Goal: Task Accomplishment & Management: Use online tool/utility

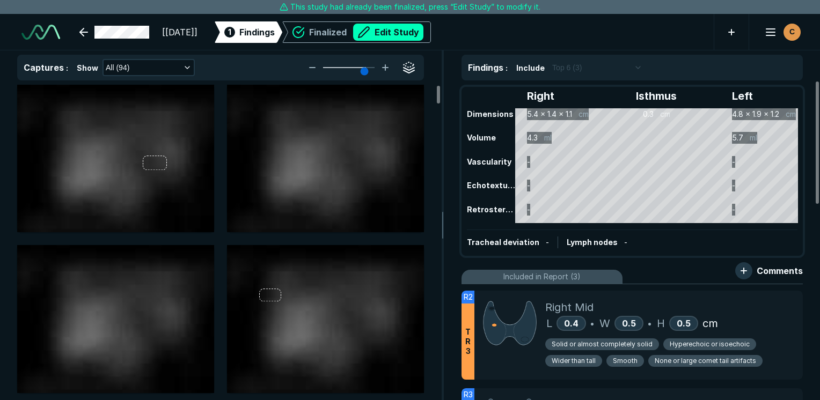
scroll to position [2932, 5070]
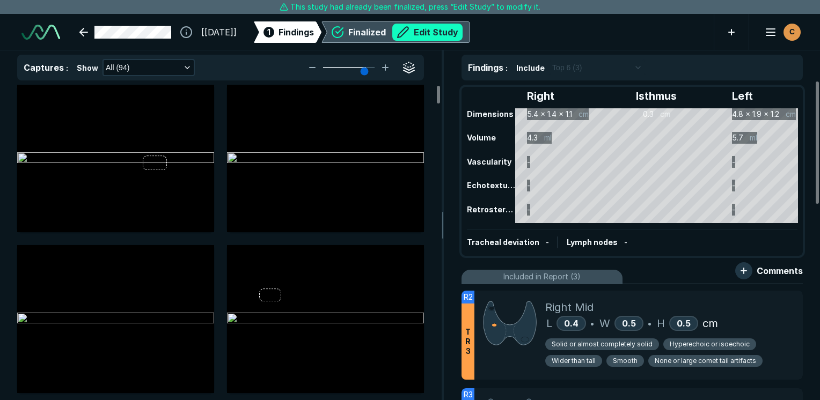
click at [434, 38] on button "Edit Study" at bounding box center [427, 32] width 70 height 17
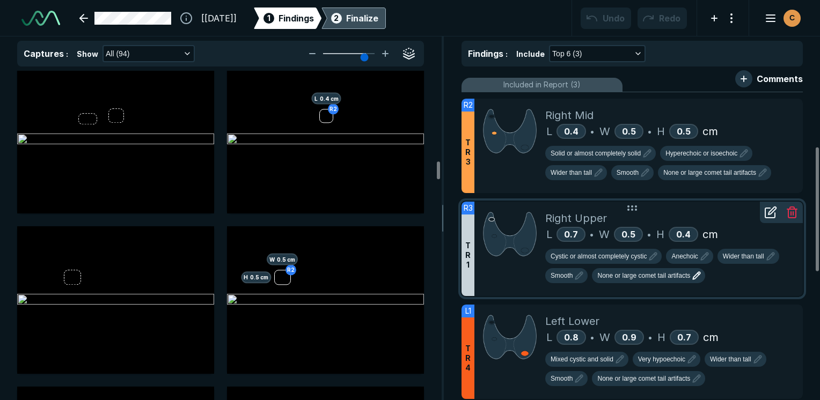
scroll to position [161, 0]
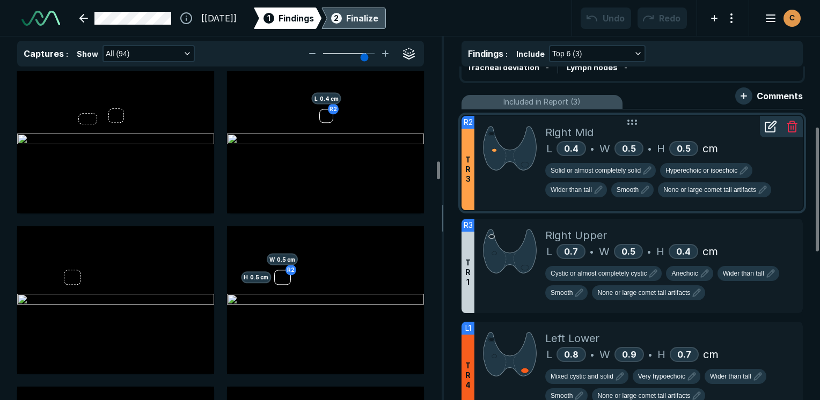
click at [771, 131] on icon at bounding box center [770, 127] width 10 height 10
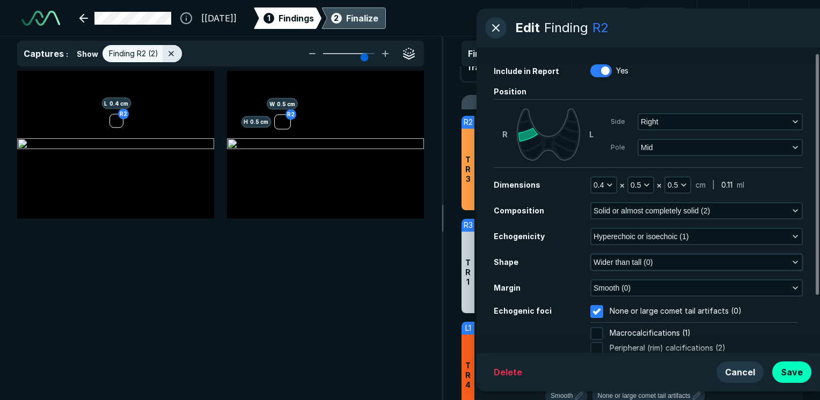
scroll to position [54, 0]
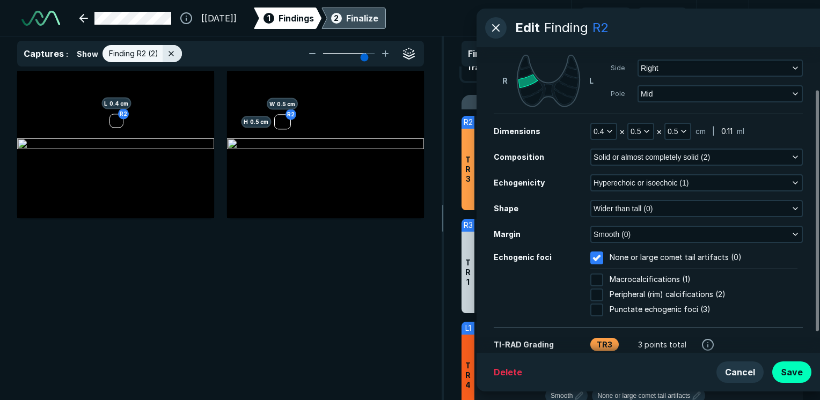
click at [604, 293] on div at bounding box center [599, 295] width 19 height 13
click at [603, 293] on input "Peripheral (rim) calcifications (2)" at bounding box center [596, 295] width 13 height 13
checkbox input "true"
checkbox input "false"
click at [786, 371] on button "Save" at bounding box center [791, 372] width 39 height 21
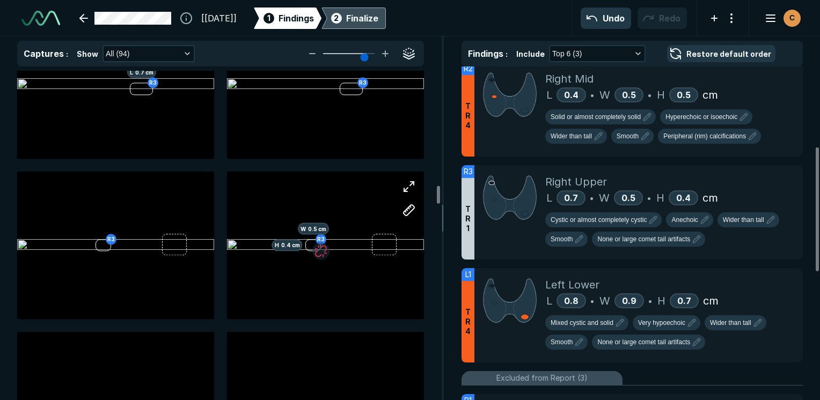
scroll to position [2684, 0]
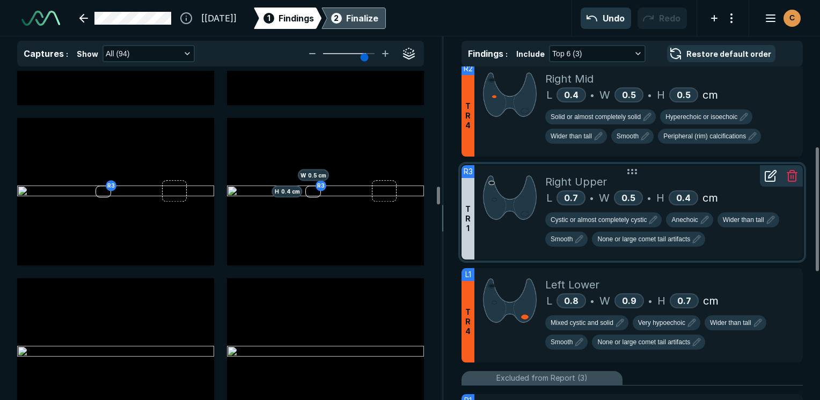
click at [791, 177] on line at bounding box center [791, 177] width 0 height 3
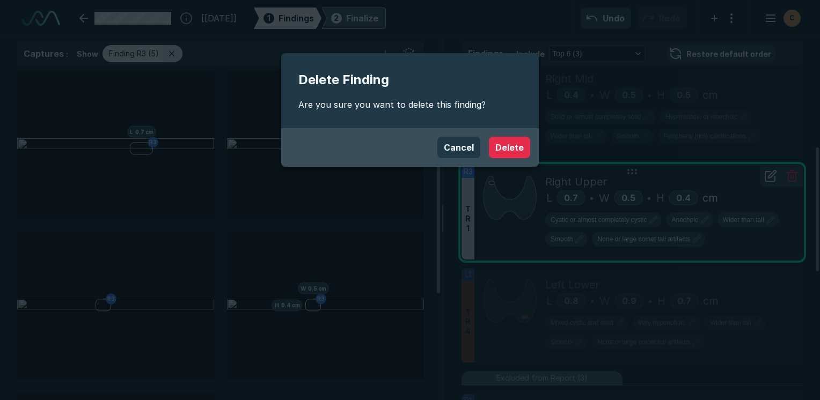
scroll to position [2745, 3193]
click at [516, 142] on button "Delete" at bounding box center [509, 147] width 41 height 21
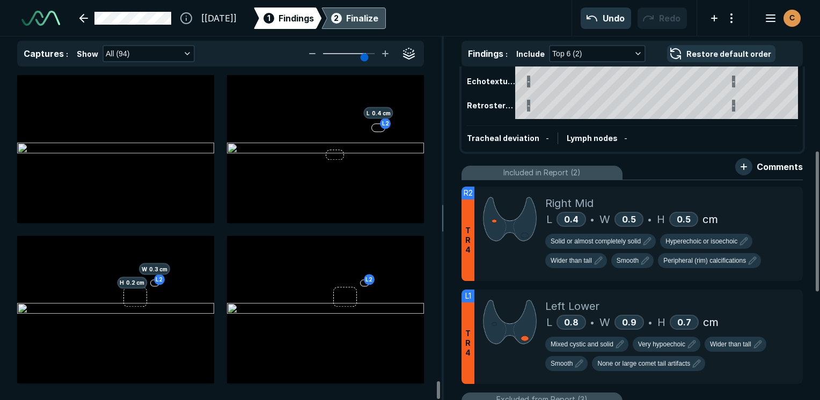
scroll to position [0, 0]
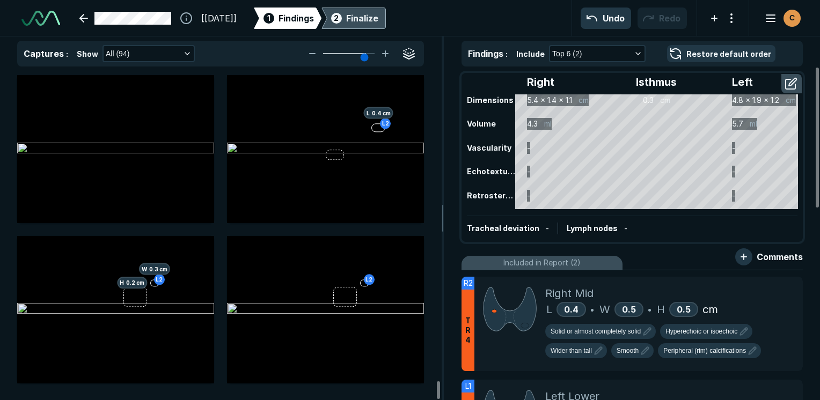
click at [378, 18] on div "Finalize" at bounding box center [362, 18] width 32 height 13
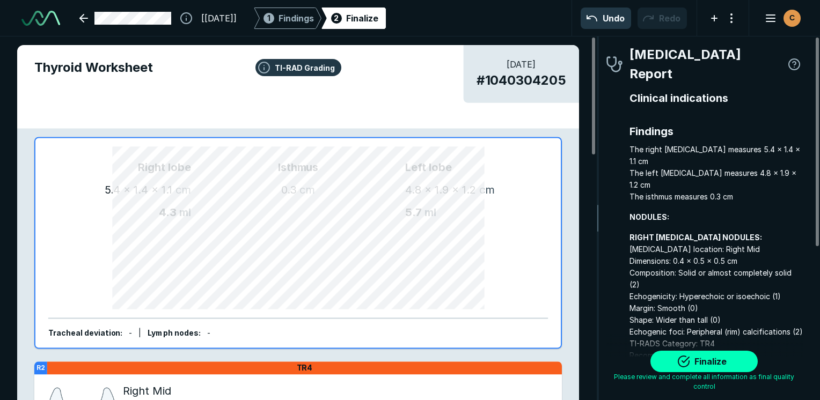
scroll to position [2956, 2248]
click at [730, 366] on button "Finalize" at bounding box center [704, 361] width 107 height 21
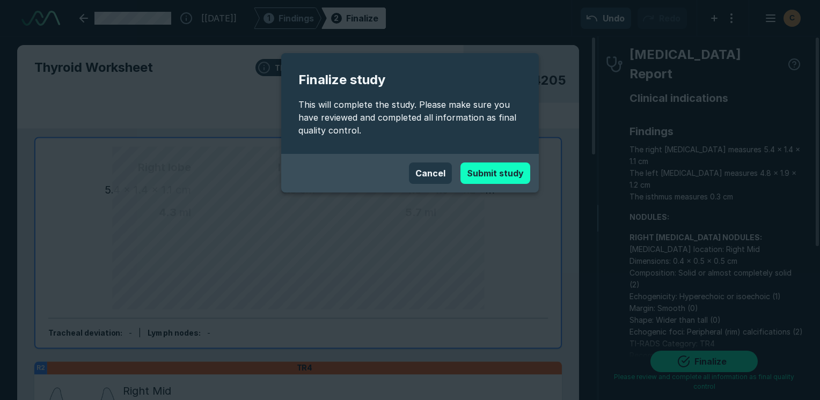
click at [494, 178] on button "Submit study" at bounding box center [496, 173] width 70 height 21
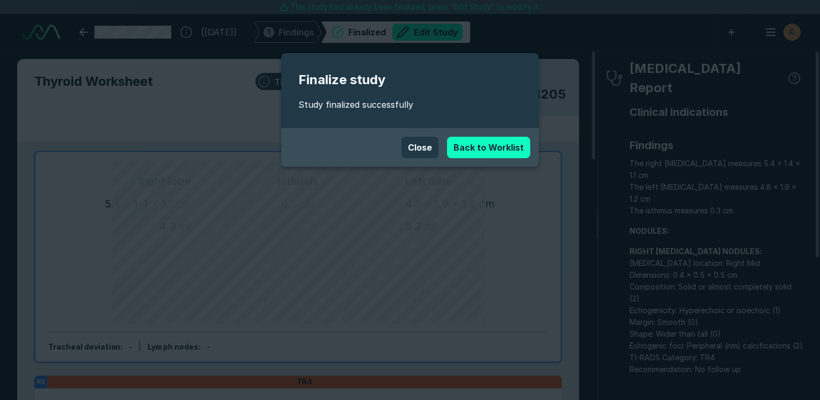
click at [479, 155] on link "Back to Worklist" at bounding box center [488, 147] width 83 height 21
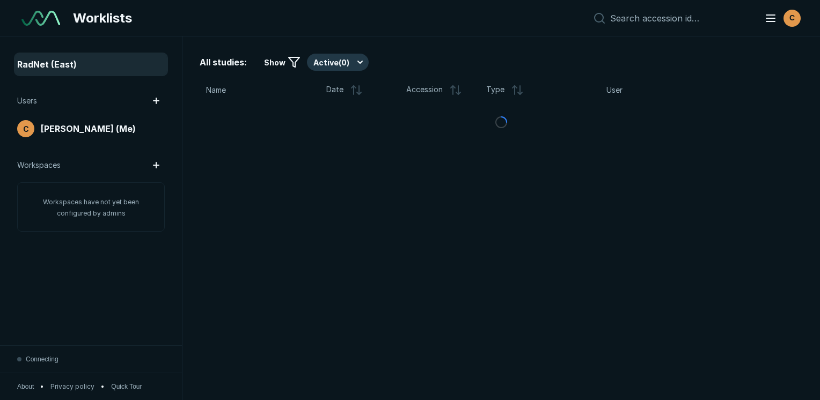
scroll to position [2823, 4077]
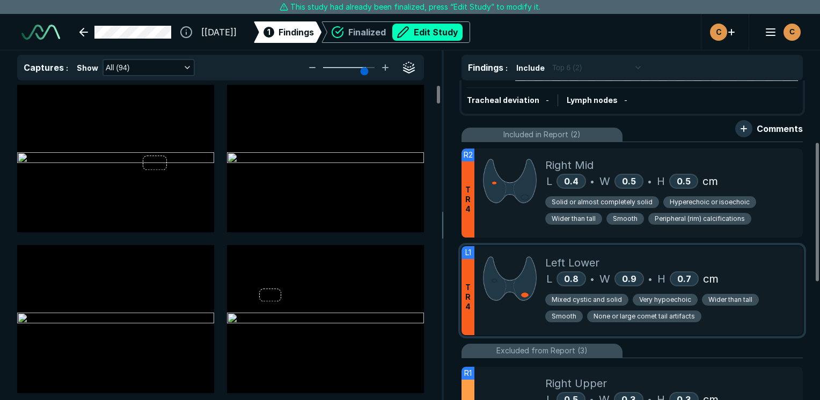
scroll to position [161, 0]
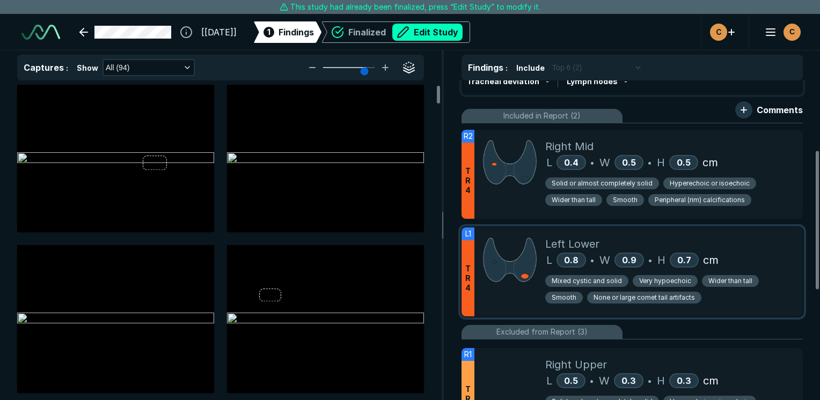
click at [754, 233] on div "Left Lower L 0.8 • W 0.9 • H 0.7 cm Mixed cystic and solid Very hypoechoic Wide…" at bounding box center [669, 272] width 249 height 89
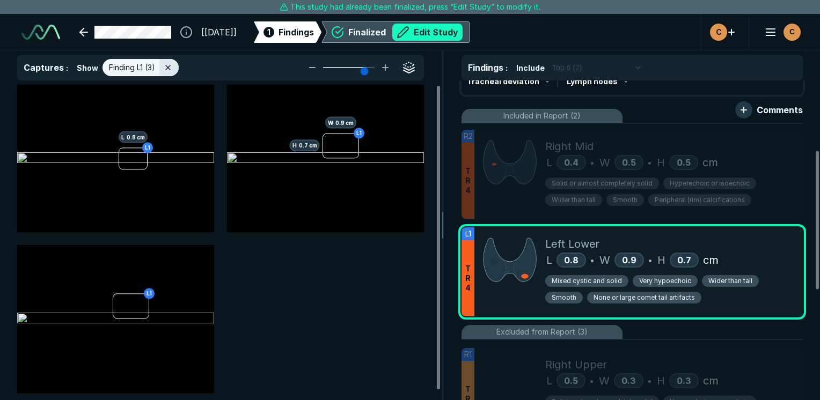
click at [463, 33] on button "Edit Study" at bounding box center [427, 32] width 70 height 17
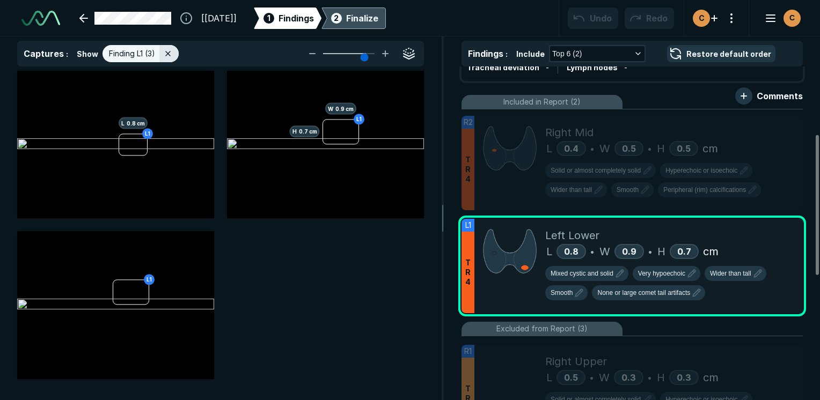
scroll to position [2994, 5070]
click at [771, 227] on icon at bounding box center [773, 228] width 8 height 8
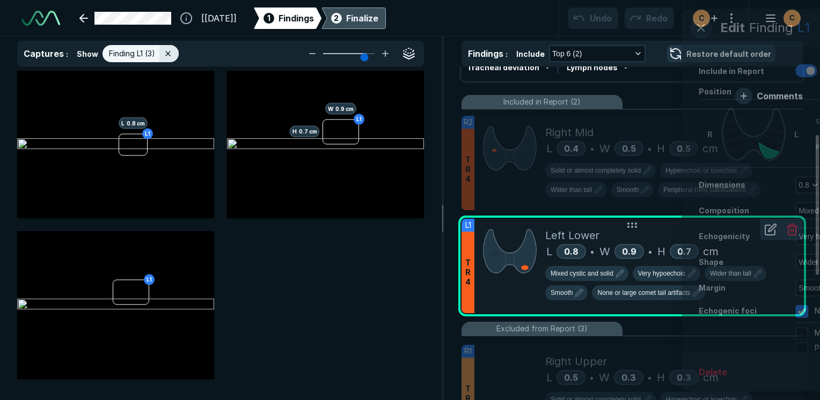
scroll to position [2562, 2753]
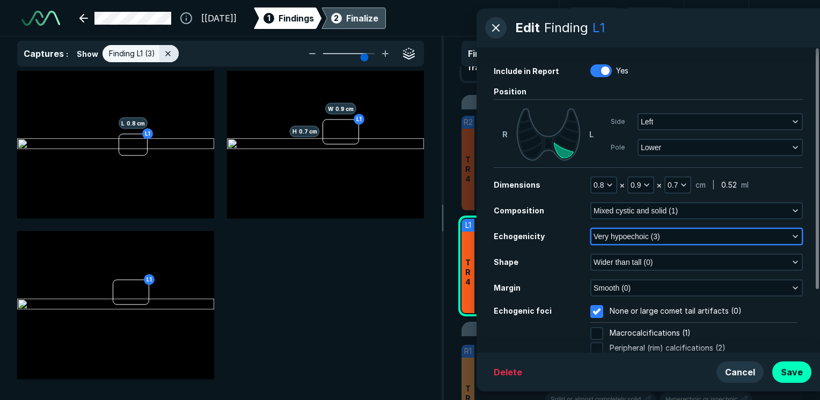
click at [799, 238] on icon "button" at bounding box center [795, 236] width 9 height 9
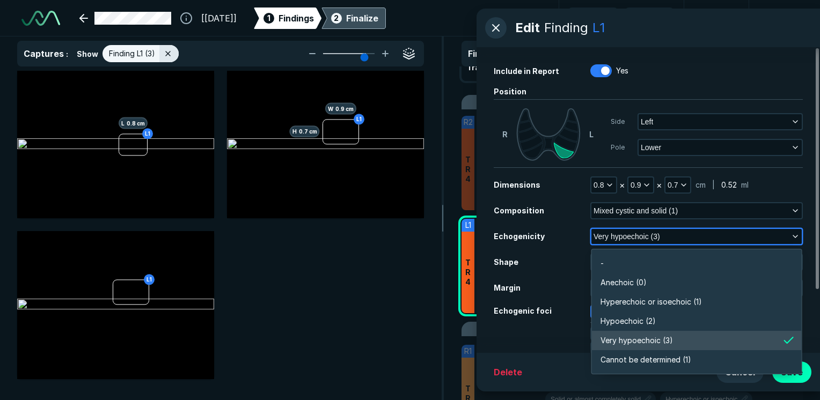
scroll to position [1878, 2324]
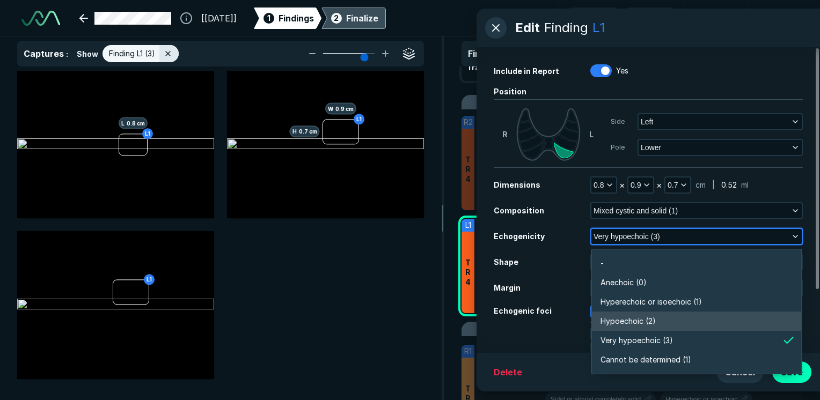
click at [653, 320] on span "Hypoechoic (2)" at bounding box center [628, 322] width 55 height 12
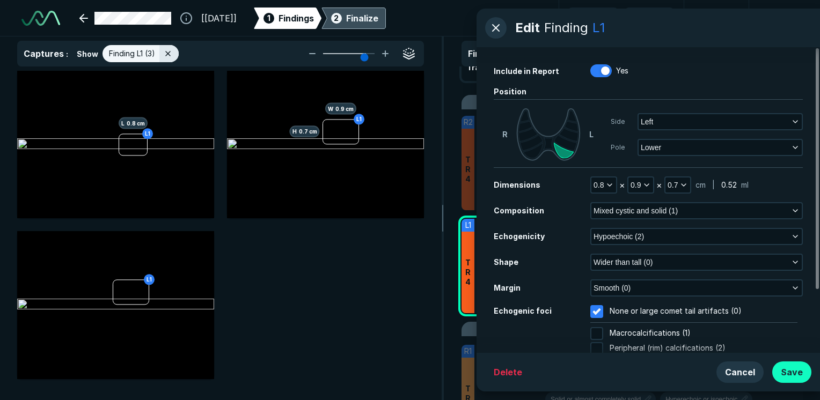
click at [791, 367] on button "Save" at bounding box center [791, 372] width 39 height 21
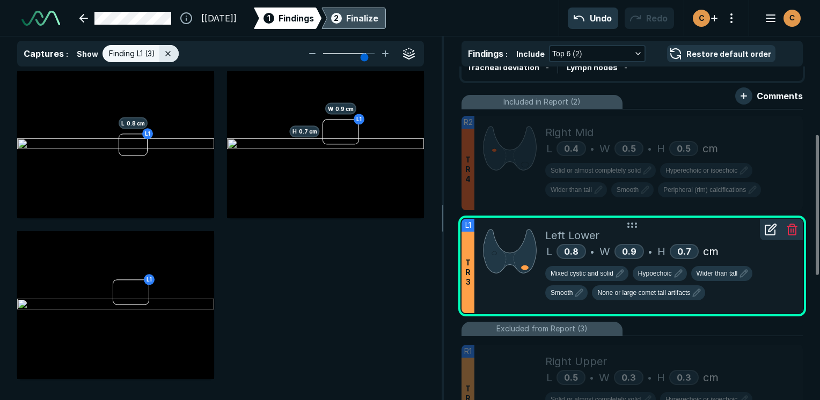
click at [771, 237] on div at bounding box center [770, 229] width 21 height 21
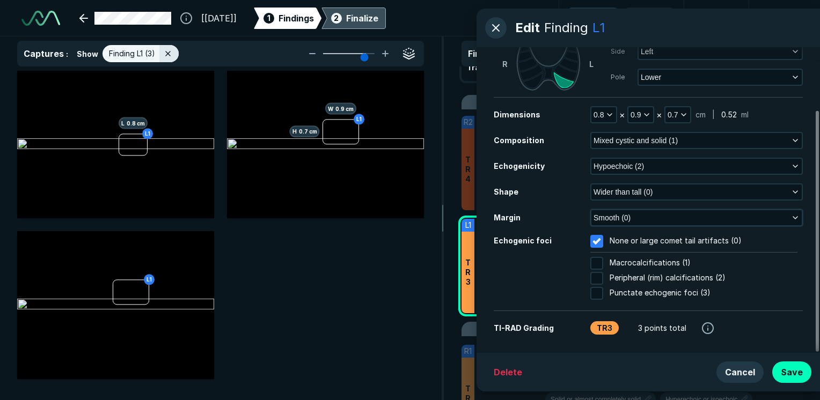
scroll to position [79, 0]
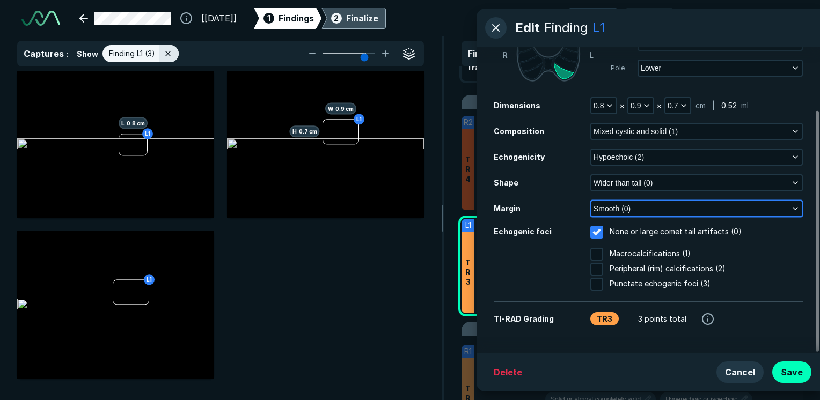
click at [763, 214] on button "Smooth (0)" at bounding box center [696, 208] width 210 height 15
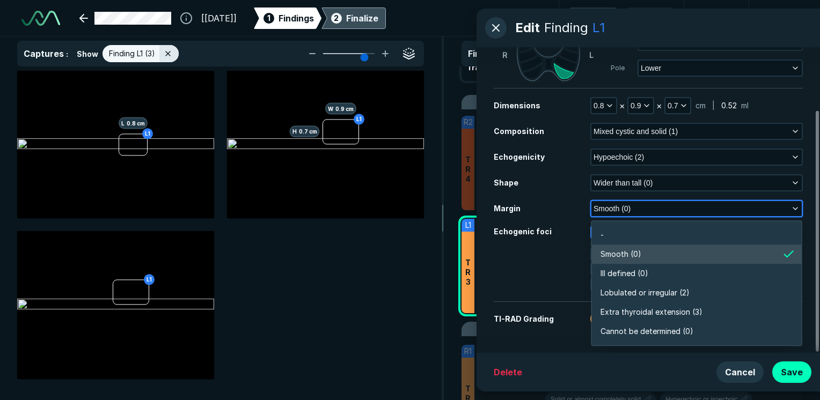
scroll to position [1878, 2324]
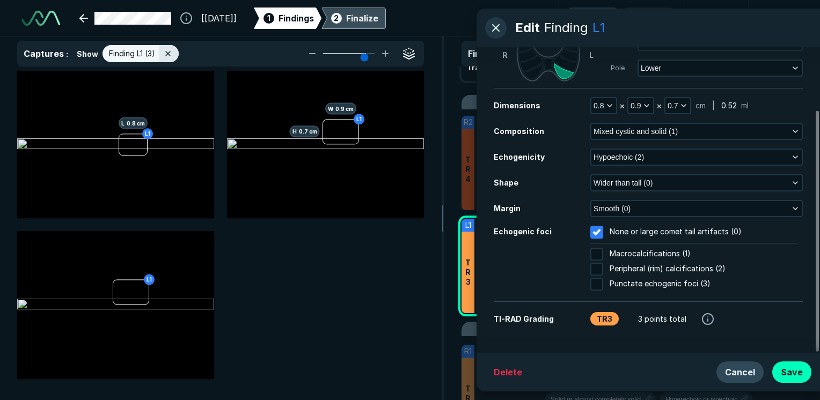
click at [759, 377] on button "Cancel" at bounding box center [740, 372] width 47 height 21
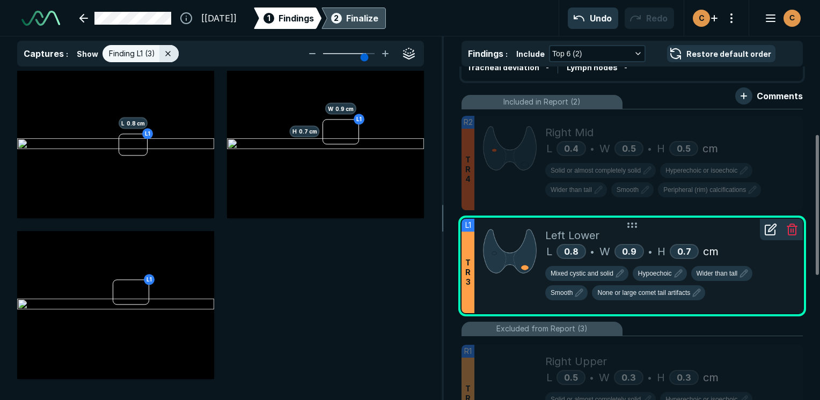
click at [500, 304] on div at bounding box center [509, 266] width 71 height 94
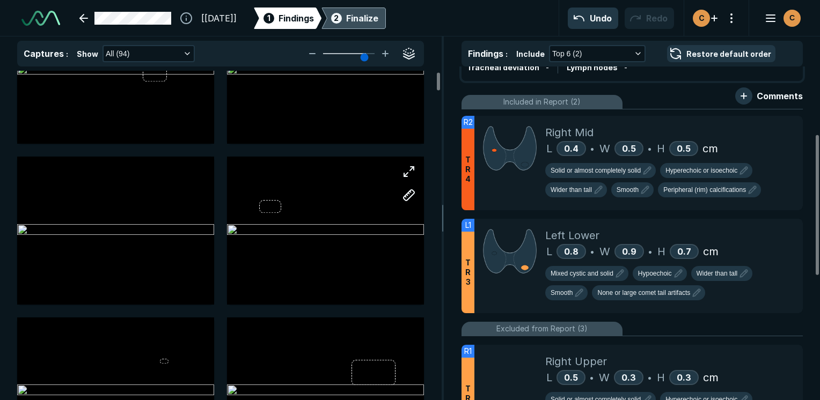
scroll to position [161, 0]
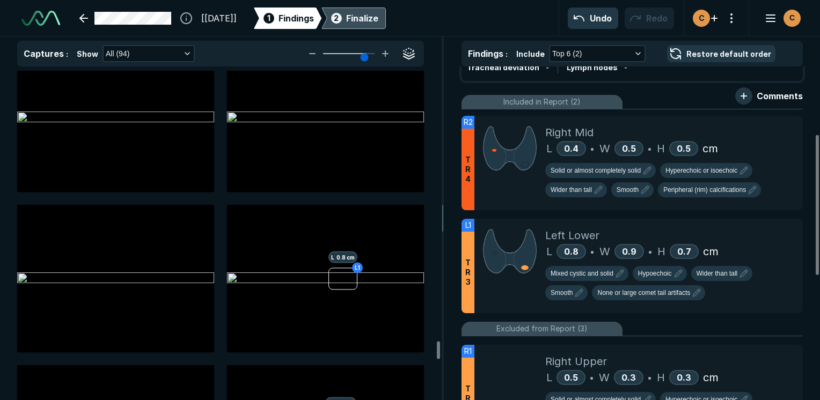
drag, startPoint x: 438, startPoint y: 83, endPoint x: 446, endPoint y: 349, distance: 266.3
click at [440, 349] on div at bounding box center [438, 350] width 3 height 18
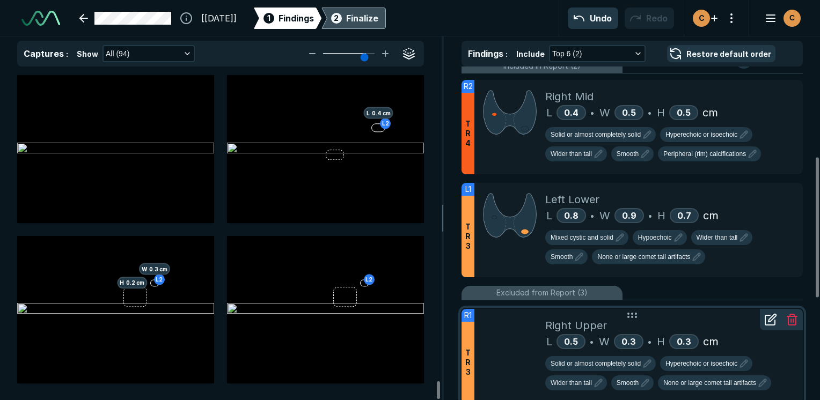
scroll to position [215, 0]
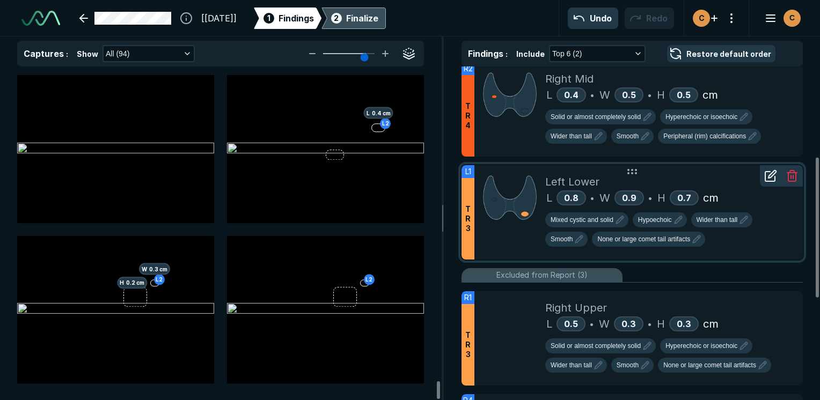
click at [771, 177] on icon at bounding box center [770, 176] width 13 height 13
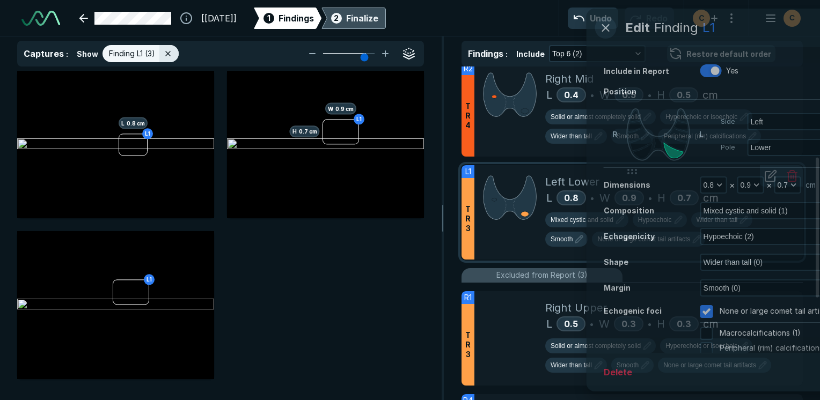
scroll to position [2745, 3193]
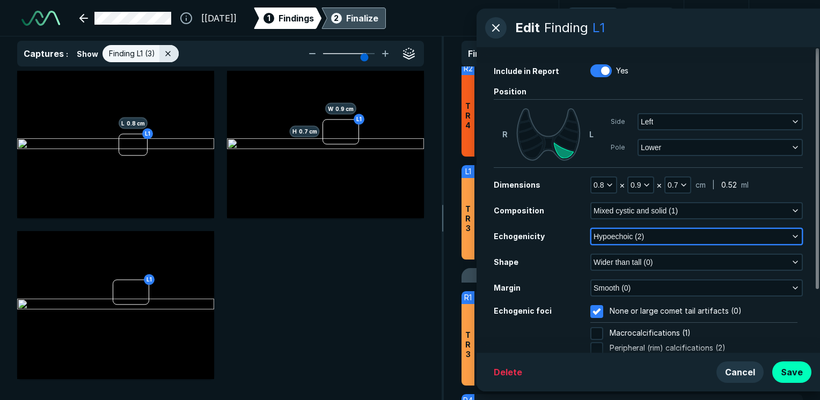
click at [795, 235] on icon "button" at bounding box center [795, 236] width 9 height 9
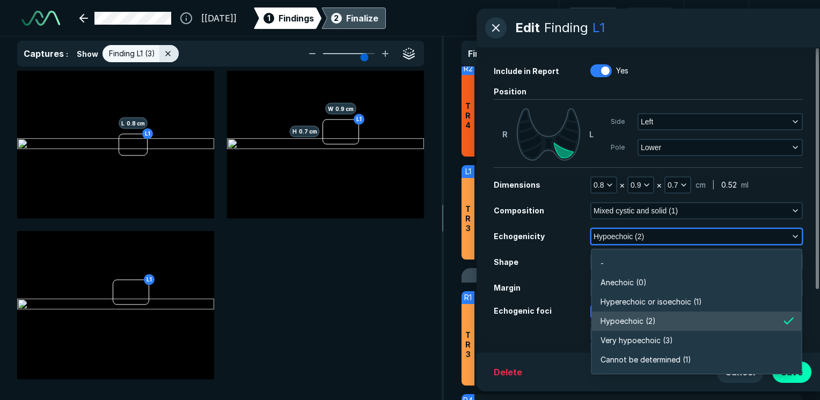
scroll to position [1878, 2324]
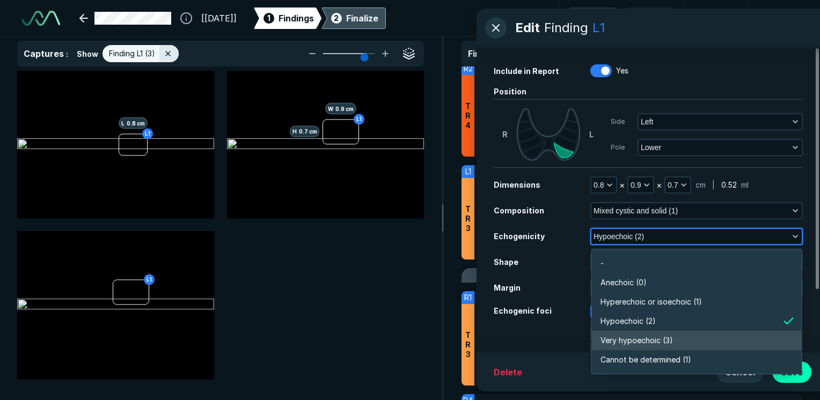
click at [631, 340] on span "Very hypoechoic (3)" at bounding box center [637, 341] width 72 height 12
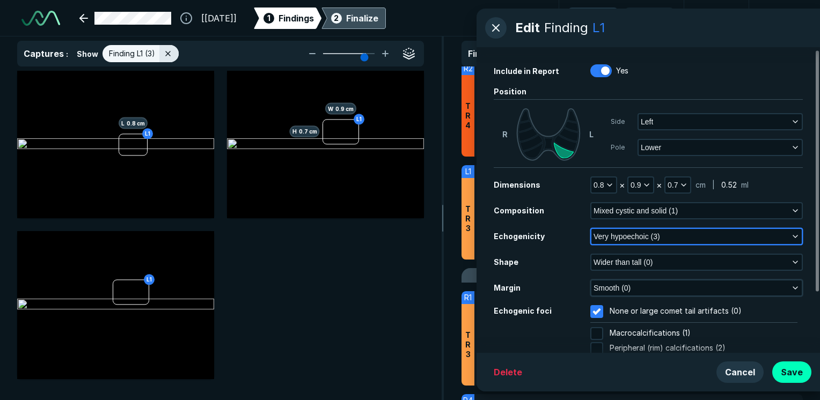
scroll to position [54, 0]
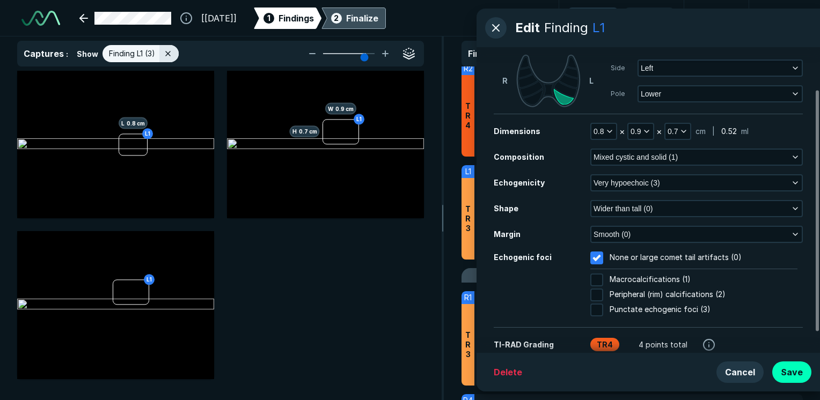
click at [592, 279] on input "Macrocalcifications (1)" at bounding box center [596, 280] width 13 height 13
checkbox input "true"
checkbox input "false"
click at [799, 375] on button "Save" at bounding box center [791, 372] width 39 height 21
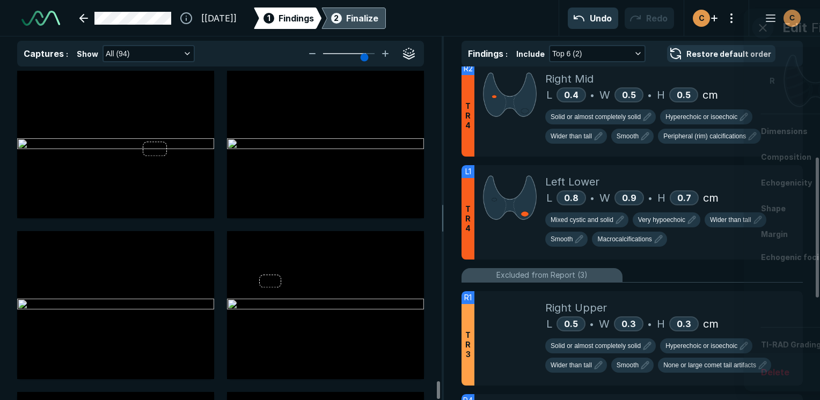
scroll to position [7225, 0]
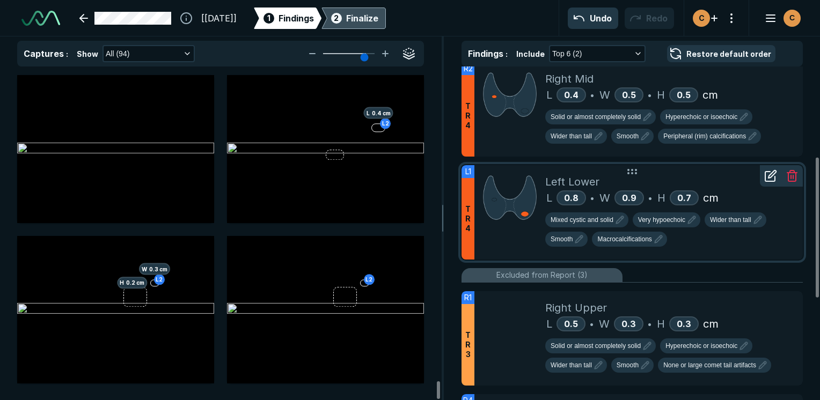
click at [775, 171] on icon at bounding box center [773, 175] width 8 height 8
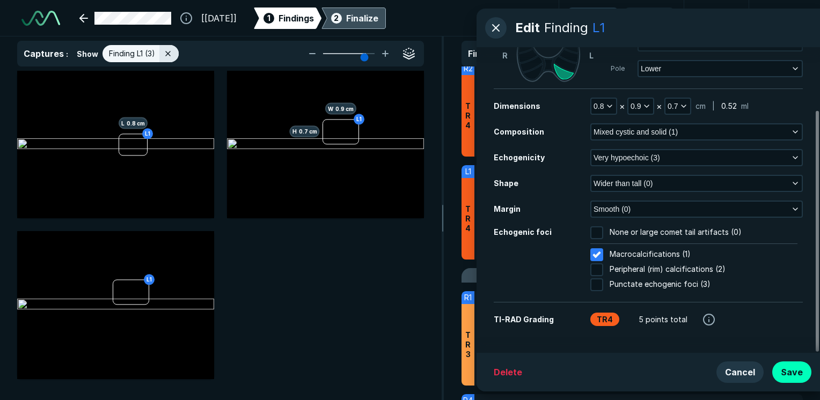
scroll to position [79, 0]
click at [607, 107] on icon "button" at bounding box center [609, 105] width 9 height 9
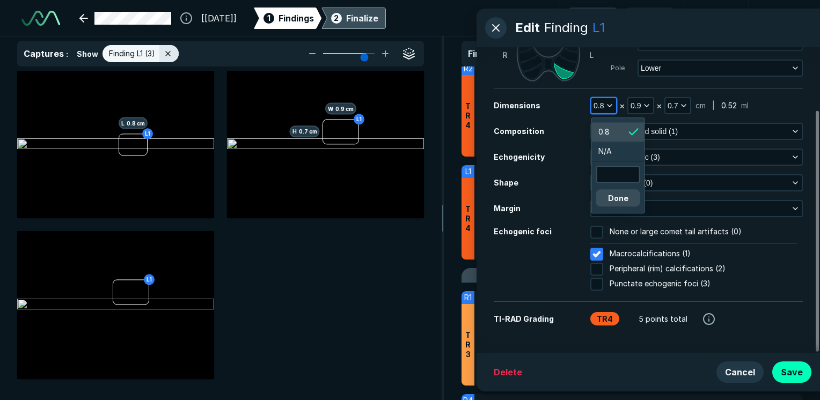
scroll to position [1745, 1617]
click at [605, 181] on input "text" at bounding box center [618, 174] width 42 height 15
type input "1.2"
click at [620, 203] on button "Done" at bounding box center [618, 197] width 44 height 17
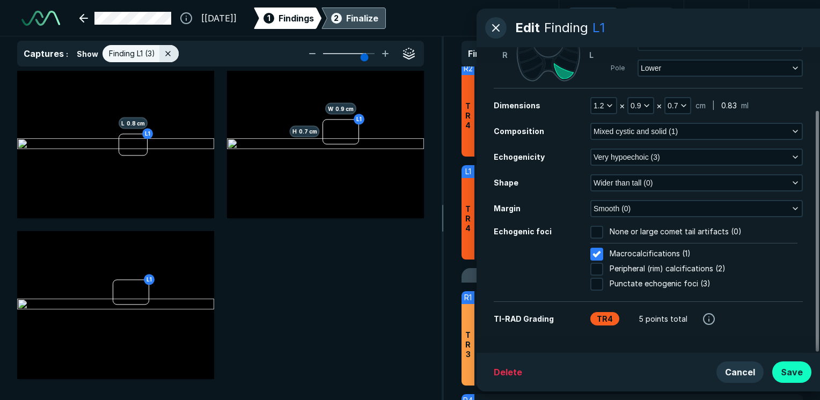
click at [806, 377] on button "Save" at bounding box center [791, 372] width 39 height 21
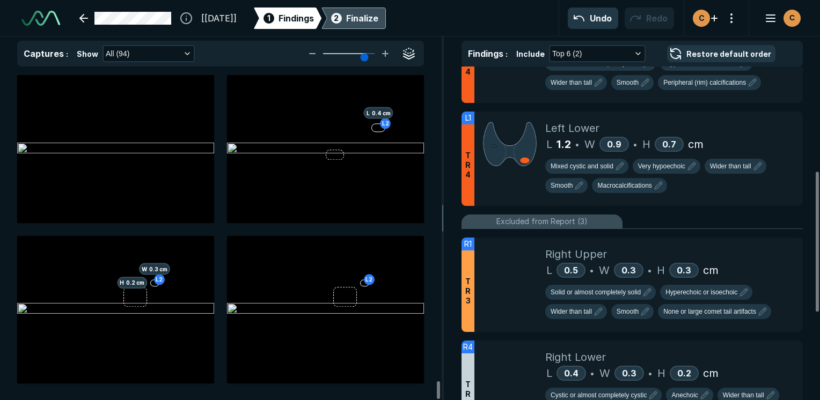
scroll to position [215, 0]
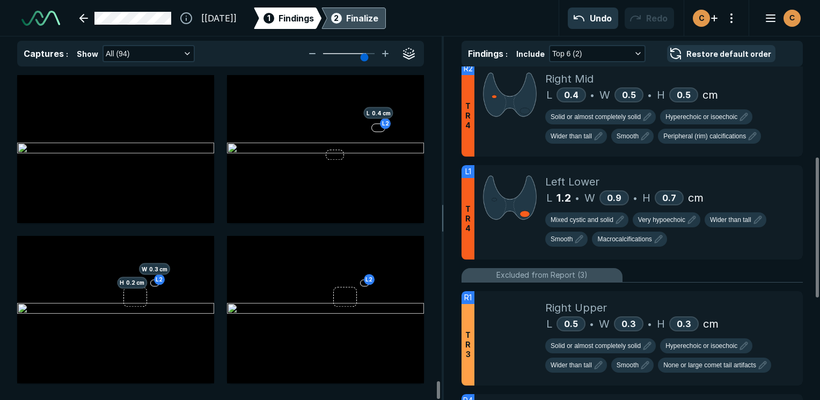
click at [378, 18] on div "Finalize" at bounding box center [362, 18] width 32 height 13
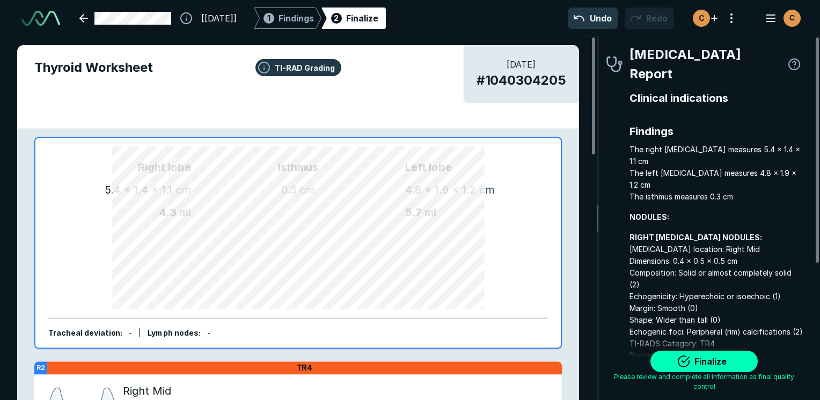
scroll to position [2956, 2248]
click at [715, 367] on button "Finalize" at bounding box center [704, 361] width 107 height 21
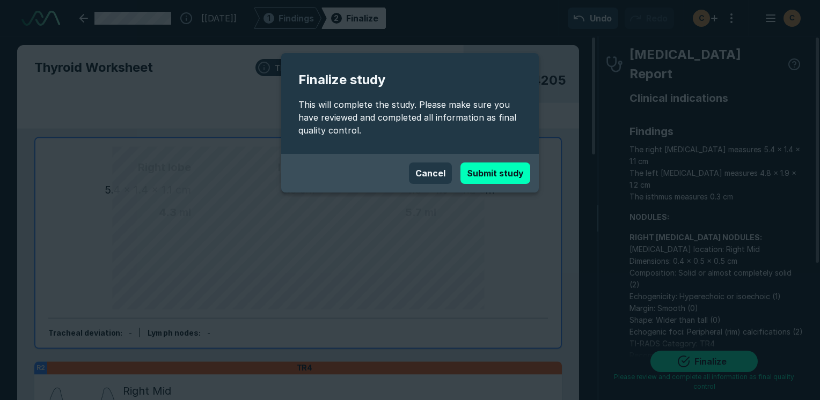
click at [526, 164] on button "Submit study" at bounding box center [496, 173] width 70 height 21
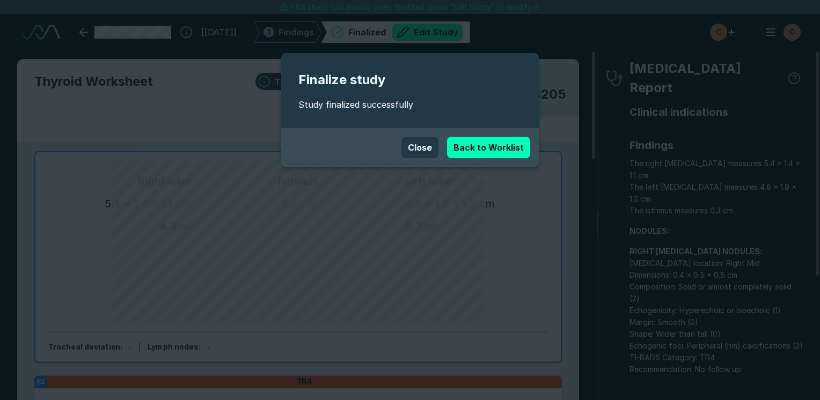
scroll to position [2932, 5070]
click at [425, 147] on button "Close" at bounding box center [419, 147] width 37 height 21
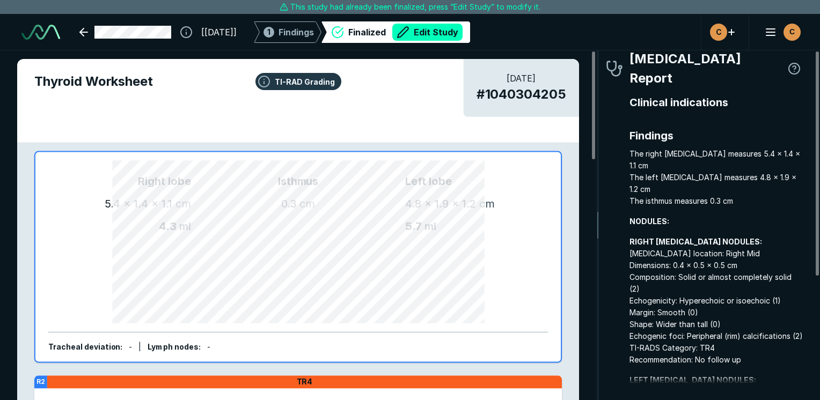
scroll to position [0, 0]
